Goal: Navigation & Orientation: Find specific page/section

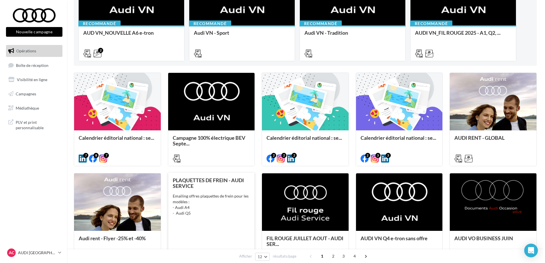
scroll to position [114, 0]
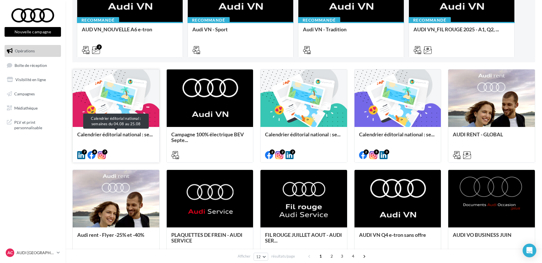
click at [142, 133] on span "Calendrier éditorial national : se..." at bounding box center [115, 134] width 76 height 6
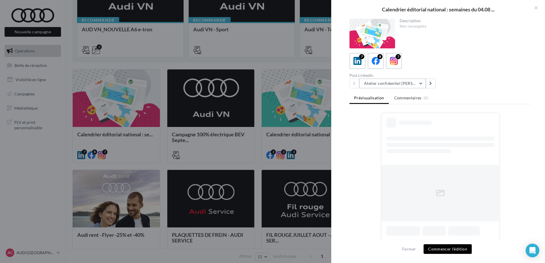
click at [417, 83] on button "Atelier confidentiel [PERSON_NAME]" at bounding box center [392, 84] width 67 height 10
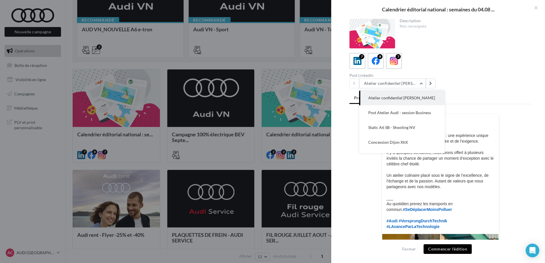
click at [492, 66] on div "7 8 7" at bounding box center [441, 61] width 182 height 16
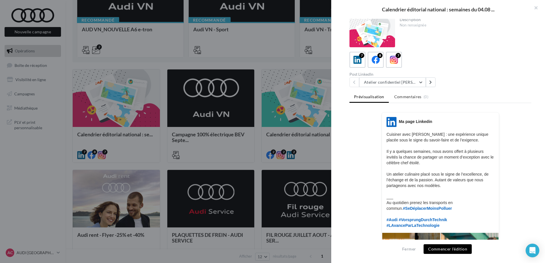
scroll to position [0, 0]
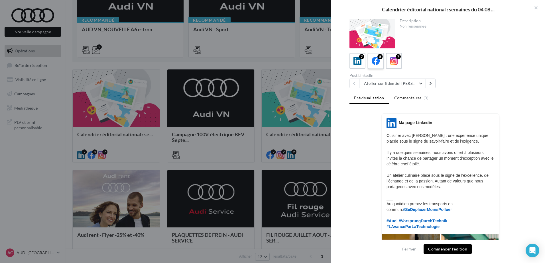
click at [379, 61] on icon at bounding box center [376, 61] width 8 height 8
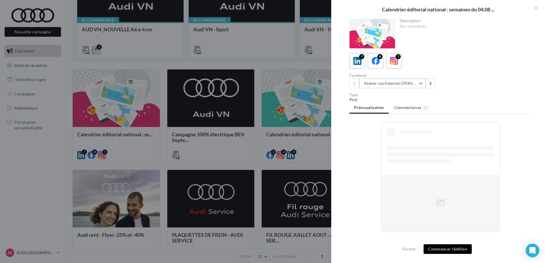
click at [404, 86] on button "Atelier confidentiel [PERSON_NAME]" at bounding box center [392, 84] width 67 height 10
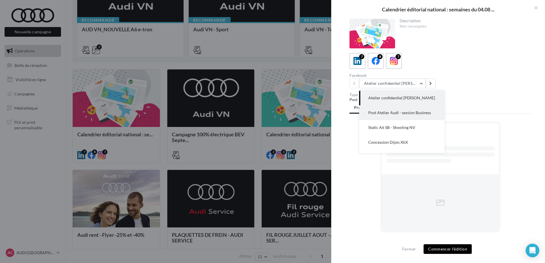
click at [405, 113] on span "Post Atelier Audi - session Business" at bounding box center [399, 112] width 63 height 5
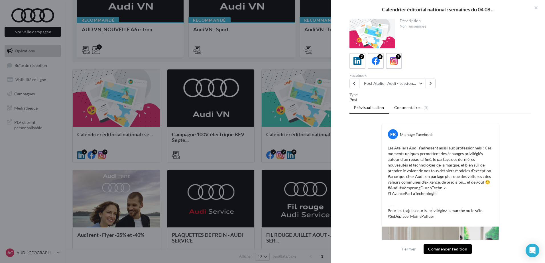
click at [388, 78] on div "Facebook Post Atelier Audi - session Business Atelier confidentiel [PERSON_NAME…" at bounding box center [396, 81] width 93 height 15
click at [388, 80] on button "Post Atelier Audi - session Business" at bounding box center [392, 84] width 67 height 10
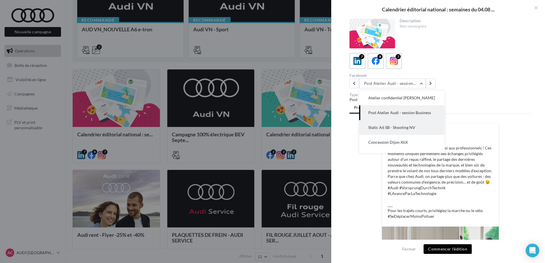
click at [395, 129] on span "Static A6 SB - Shooting NV" at bounding box center [391, 127] width 47 height 5
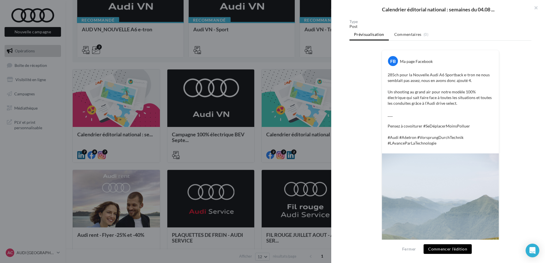
scroll to position [21, 0]
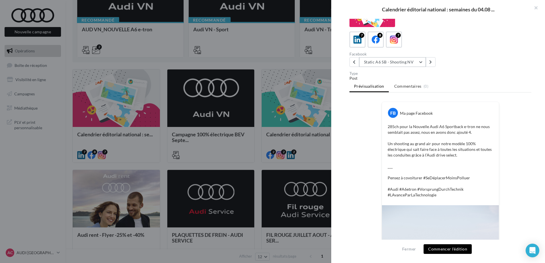
click at [374, 61] on button "Static A6 SB - Shooting NV" at bounding box center [392, 62] width 67 height 10
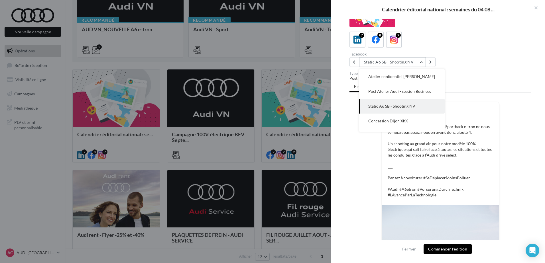
scroll to position [15, 0]
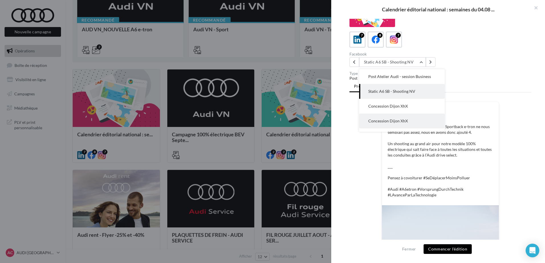
click at [387, 119] on span "Concession Dijon XhX" at bounding box center [388, 121] width 40 height 5
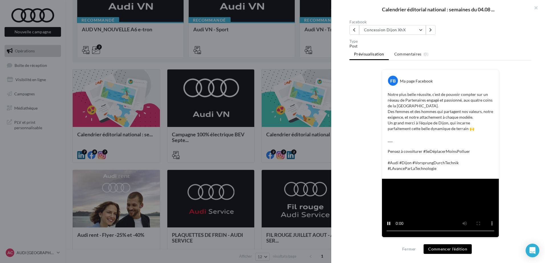
scroll to position [61, 0]
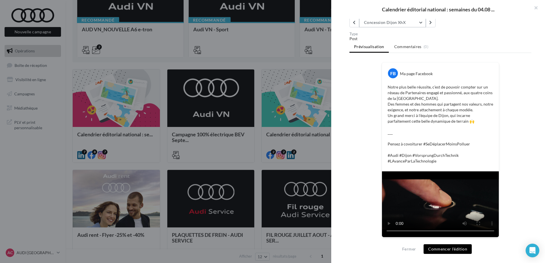
click at [413, 22] on button "Concession Dijon XhX" at bounding box center [392, 23] width 67 height 10
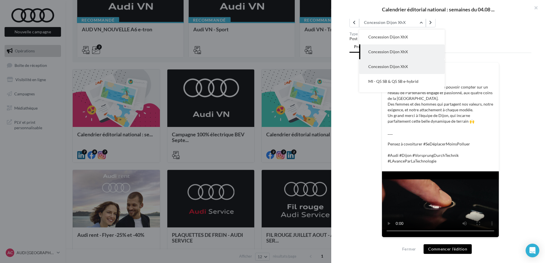
click at [411, 66] on button "Concession Dijon XhX" at bounding box center [402, 66] width 86 height 15
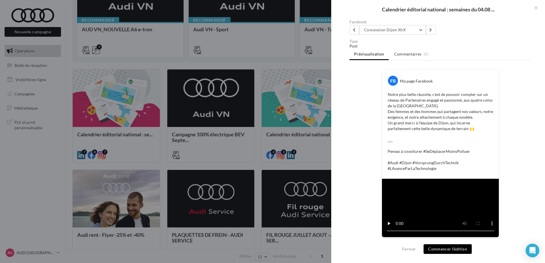
scroll to position [64, 0]
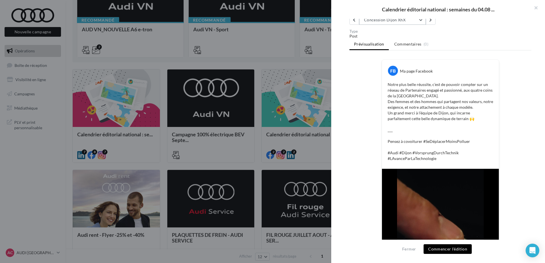
click at [407, 21] on button "Concession Dijon XhX" at bounding box center [392, 20] width 67 height 10
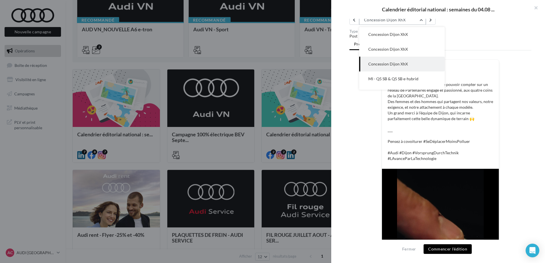
scroll to position [56, 0]
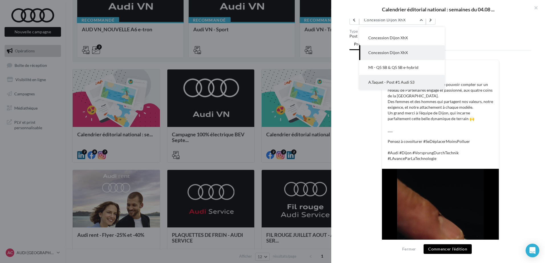
click at [402, 79] on button "A.Taquet - Post #1 Audi S3" at bounding box center [402, 82] width 86 height 15
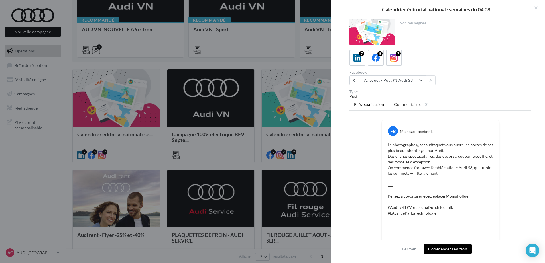
scroll to position [0, 0]
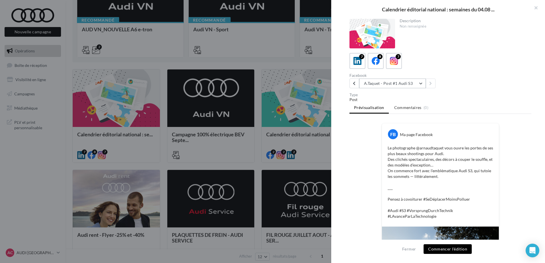
click at [421, 87] on button "A.Taquet - Post #1 Audi S3" at bounding box center [392, 84] width 67 height 10
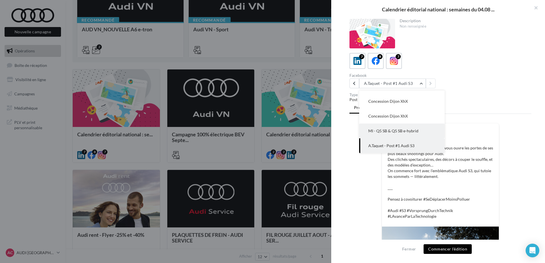
click at [412, 130] on span "MI - Q5 SB & Q5 SB e-hybrid" at bounding box center [393, 131] width 50 height 5
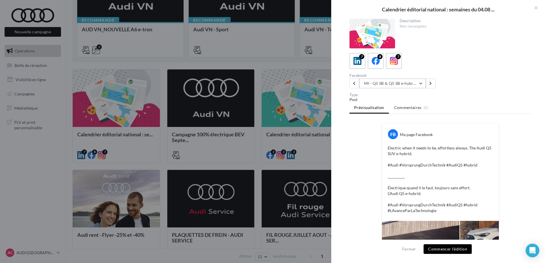
click at [397, 83] on button "MI - Q5 SB & Q5 SB e-hybrid" at bounding box center [392, 84] width 67 height 10
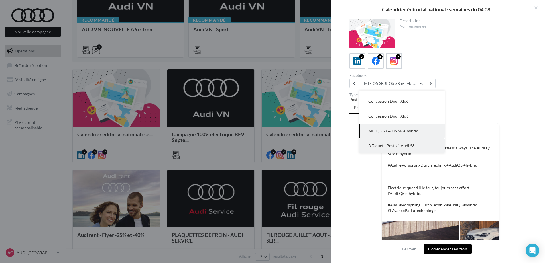
click at [409, 142] on button "A.Taquet - Post #1 Audi S3" at bounding box center [402, 146] width 86 height 15
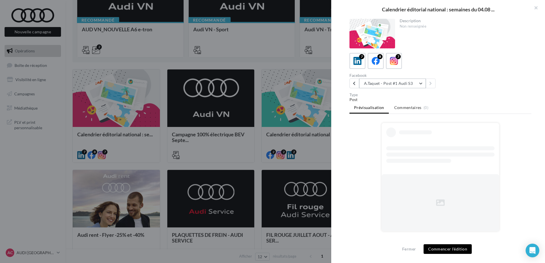
click at [412, 83] on button "A.Taquet - Post #1 Audi S3" at bounding box center [392, 84] width 67 height 10
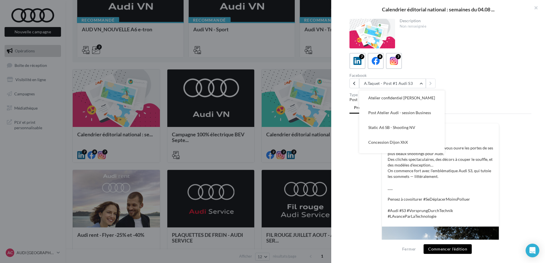
click at [401, 126] on span "Static A6 SB - Shooting NV" at bounding box center [391, 127] width 47 height 5
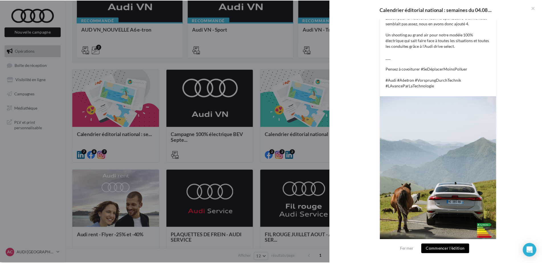
scroll to position [135, 0]
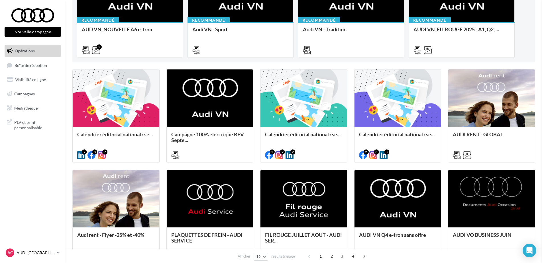
click at [17, 249] on div "AC AUDI CLERMONT FERRAND audi-cler-cha" at bounding box center [30, 253] width 49 height 9
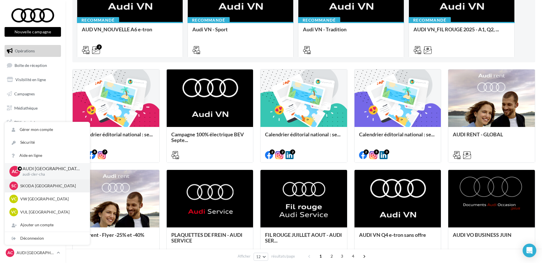
click at [39, 187] on p "SKODA [GEOGRAPHIC_DATA]" at bounding box center [51, 186] width 63 height 6
